Goal: Information Seeking & Learning: Find specific fact

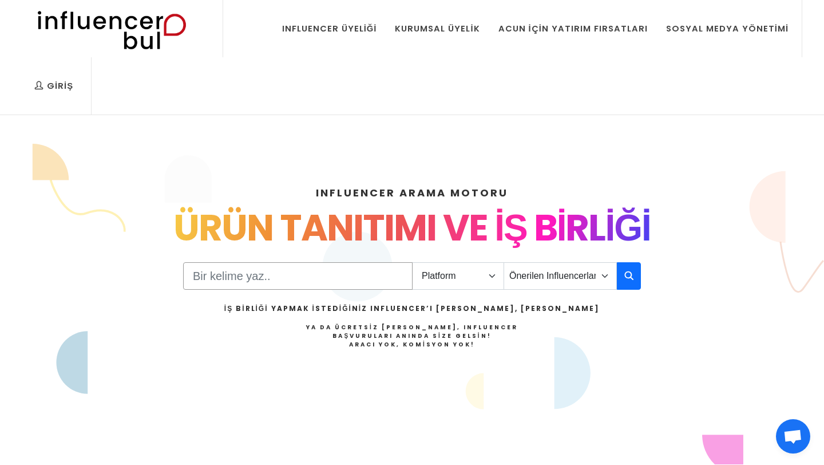
click at [223, 280] on input "Search" at bounding box center [297, 275] width 229 height 27
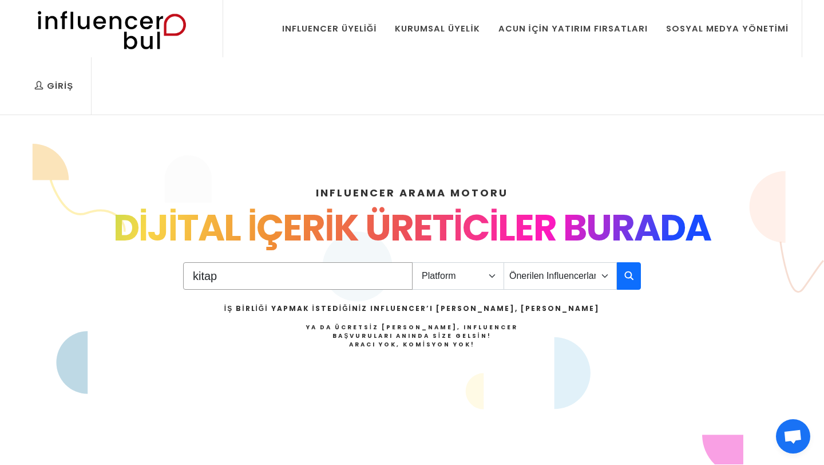
type input "kitap"
click at [450, 279] on select "Platform Instagram Facebook Youtube Tiktok Twitter Twitch" at bounding box center [458, 275] width 92 height 27
click at [412, 262] on select "Platform Instagram Facebook Youtube Tiktok Twitter Twitch" at bounding box center [458, 275] width 92 height 27
click at [451, 281] on select "Platform Instagram Facebook Youtube Tiktok Twitter Twitch" at bounding box center [458, 275] width 92 height 27
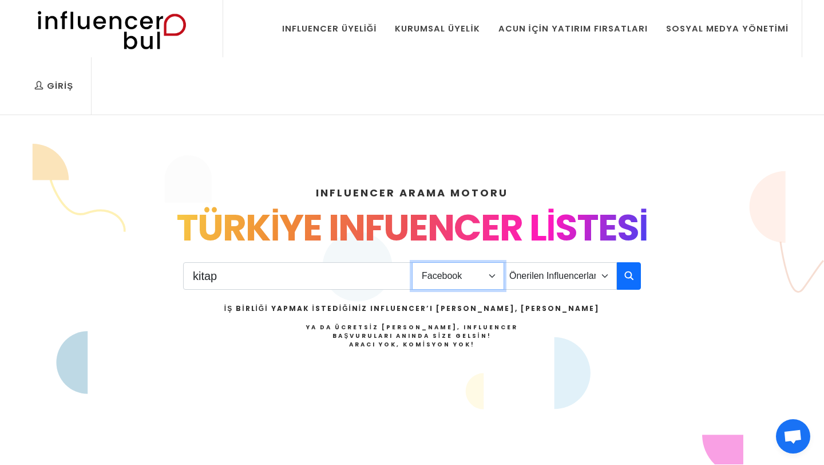
select select "1"
click at [412, 262] on select "Platform Instagram Facebook Youtube Tiktok Twitter Twitch" at bounding box center [458, 275] width 92 height 27
click at [625, 270] on icon "button" at bounding box center [628, 275] width 9 height 14
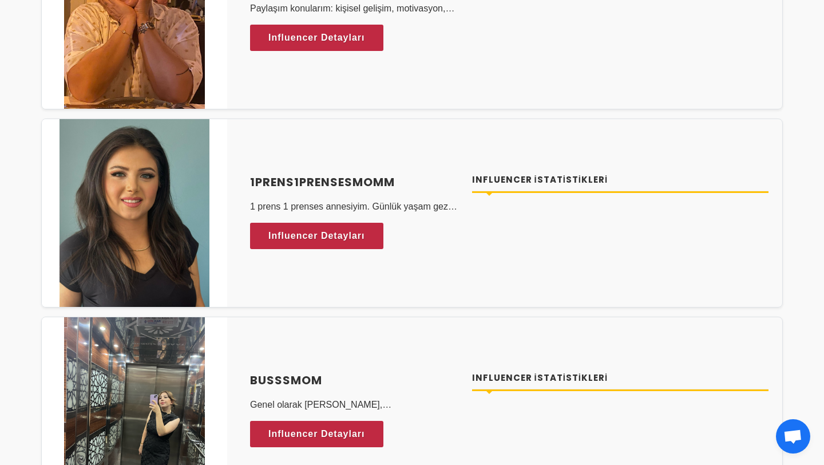
scroll to position [570, 0]
